Goal: Task Accomplishment & Management: Use online tool/utility

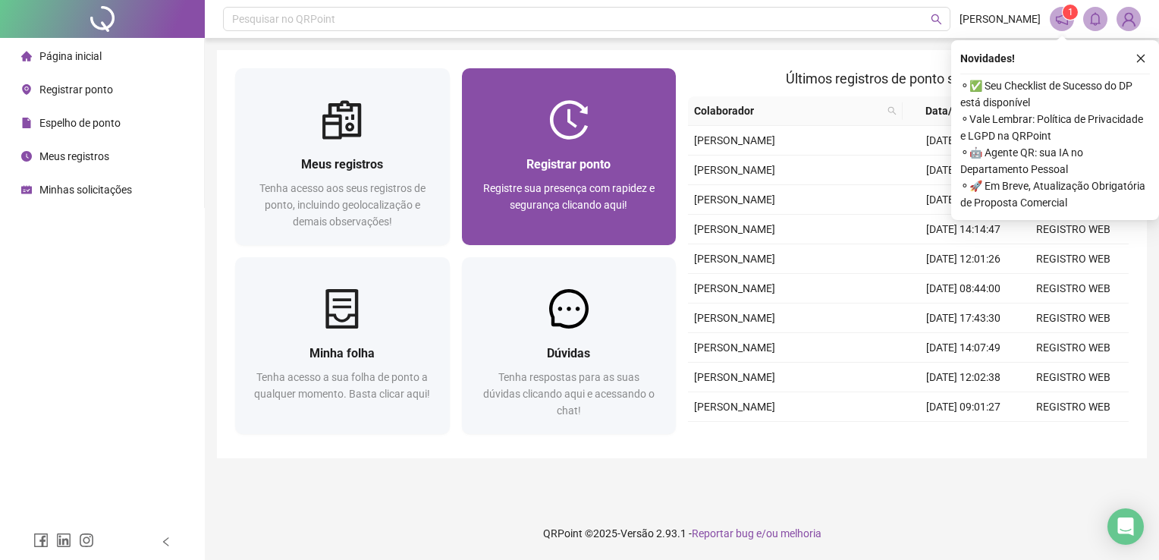
click at [607, 184] on span "Registre sua presença com rapidez e segurança clicando aqui!" at bounding box center [568, 196] width 171 height 29
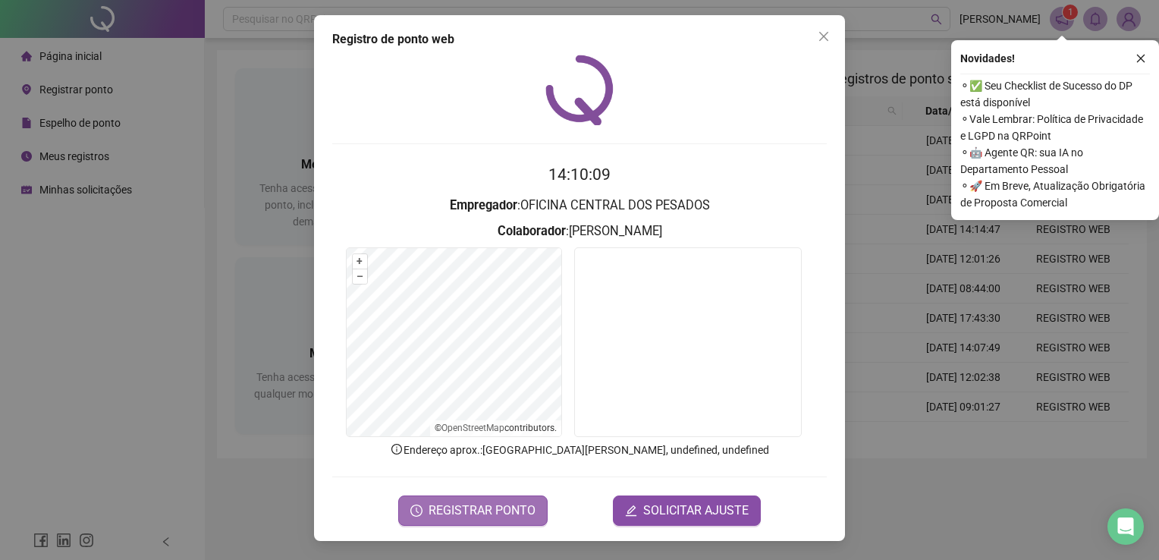
click at [467, 496] on button "REGISTRAR PONTO" at bounding box center [472, 510] width 149 height 30
